Goal: Task Accomplishment & Management: Manage account settings

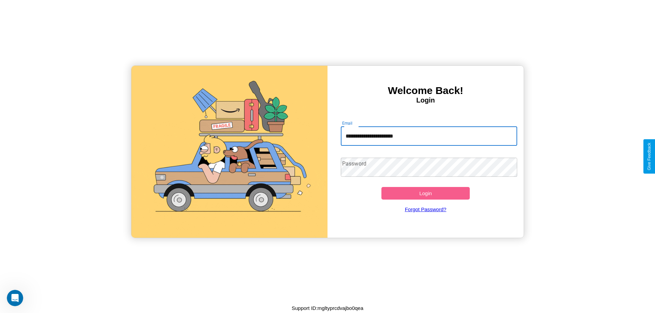
type input "**********"
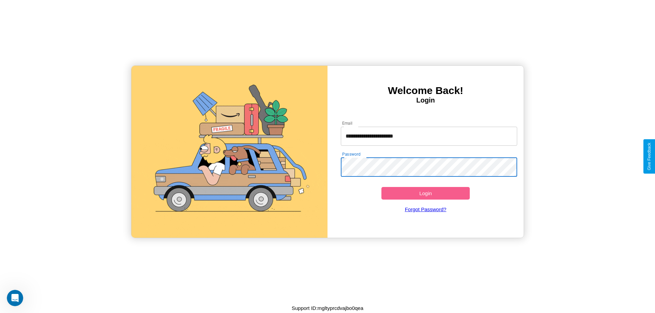
click at [425, 193] on button "Login" at bounding box center [425, 193] width 88 height 13
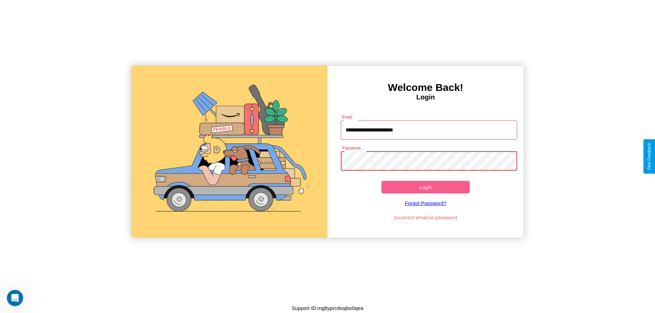
click at [425, 187] on button "Login" at bounding box center [425, 187] width 88 height 13
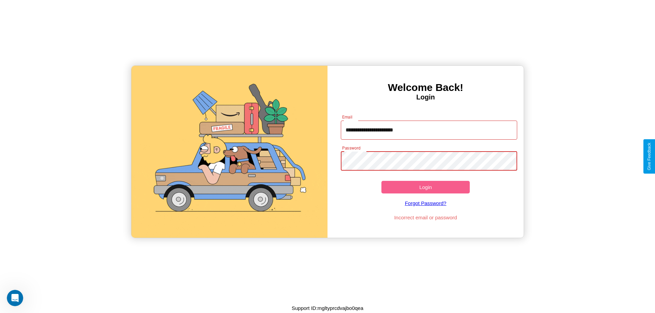
click at [425, 187] on button "Login" at bounding box center [425, 187] width 88 height 13
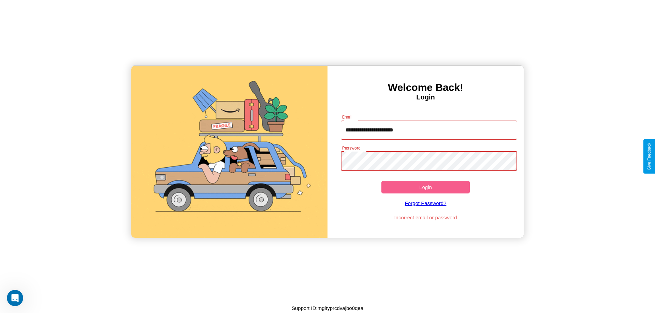
click at [425, 187] on button "Login" at bounding box center [425, 187] width 88 height 13
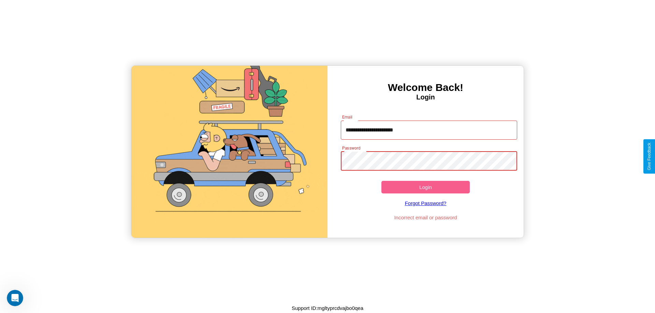
click at [425, 187] on button "Login" at bounding box center [425, 187] width 88 height 13
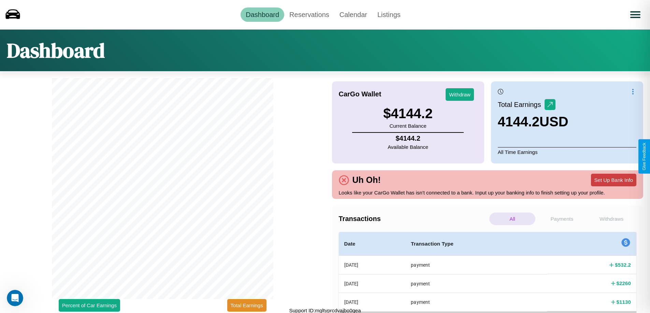
click at [613, 180] on button "Set Up Bank Info" at bounding box center [613, 180] width 45 height 13
